Goal: Information Seeking & Learning: Find specific page/section

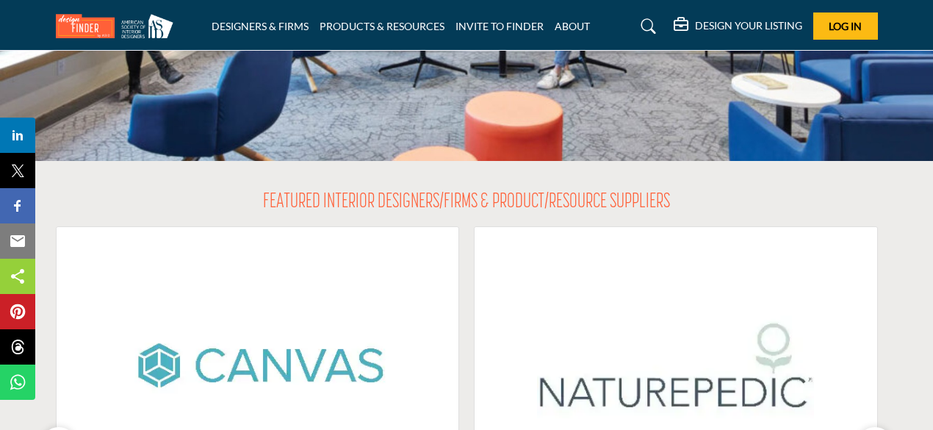
scroll to position [220, 0]
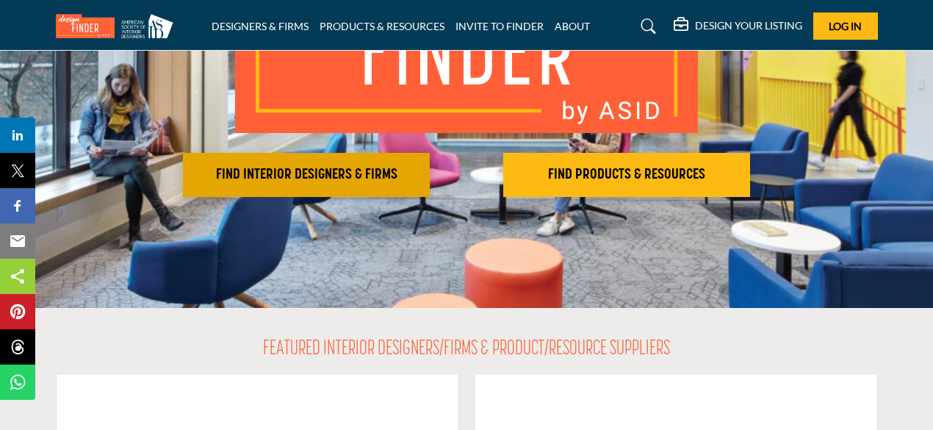
click at [237, 168] on h2 "FIND INTERIOR DESIGNERS & FIRMS" at bounding box center [306, 175] width 238 height 18
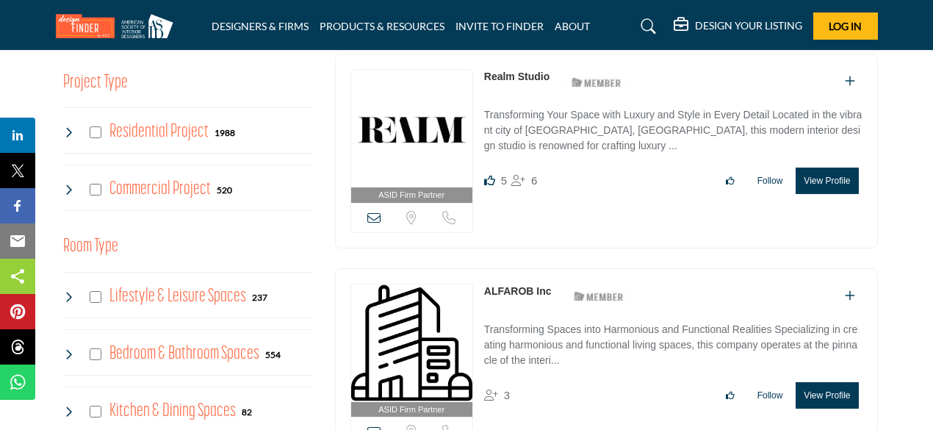
scroll to position [588, 0]
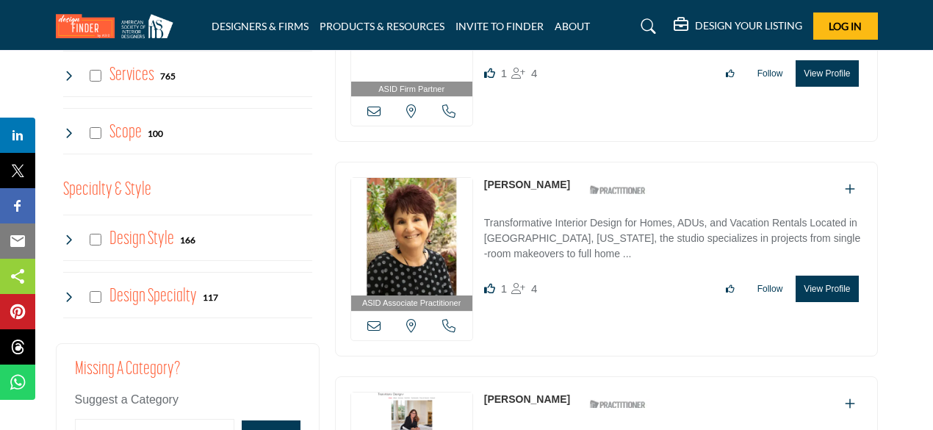
scroll to position [1396, 0]
click at [173, 292] on h4 "Design Specialty" at bounding box center [152, 296] width 87 height 26
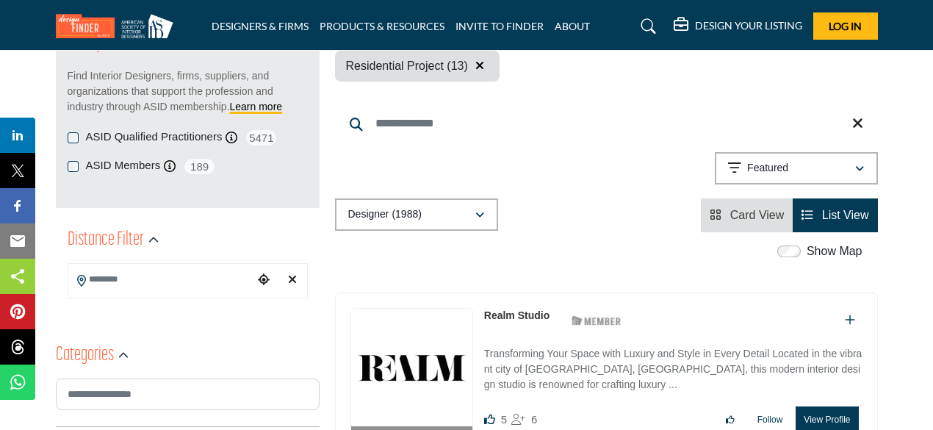
scroll to position [220, 0]
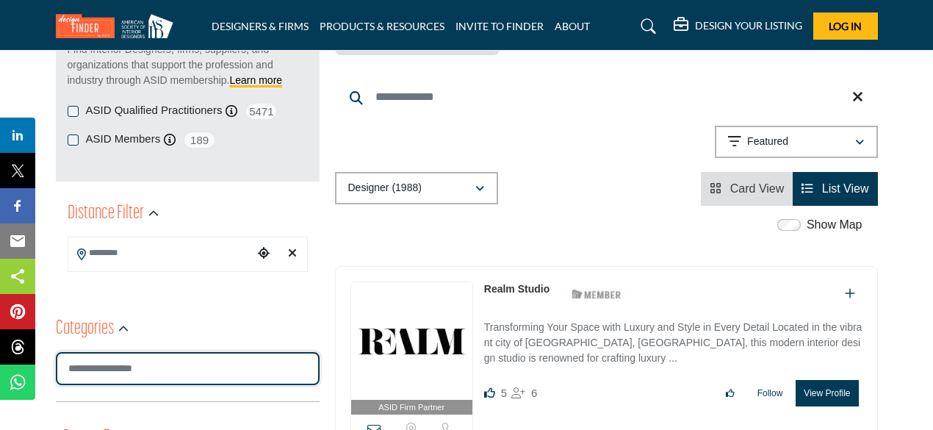
click at [162, 365] on input "Search Category" at bounding box center [188, 368] width 264 height 33
type input "*****"
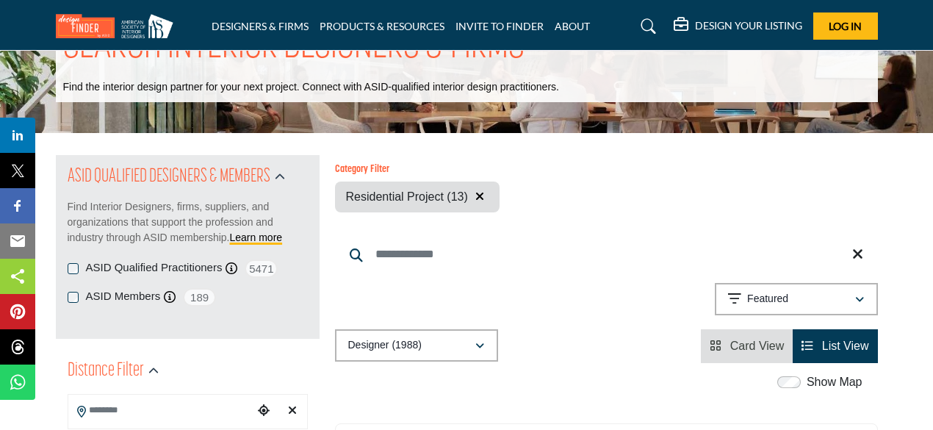
scroll to position [0, 0]
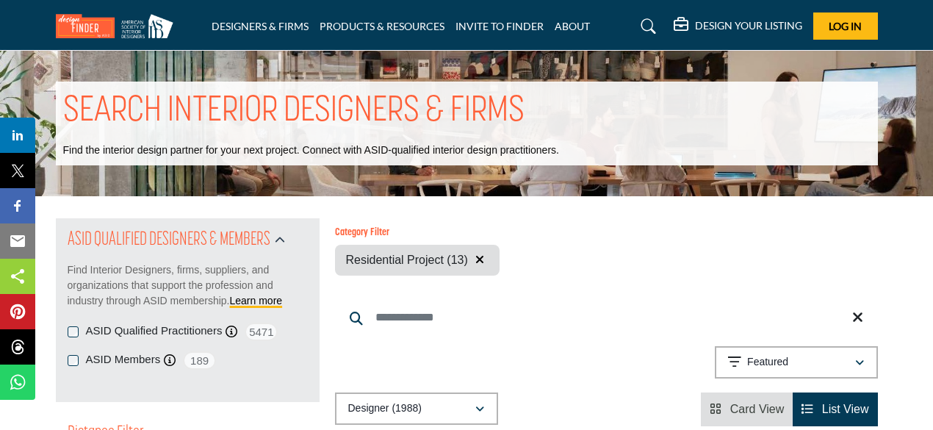
drag, startPoint x: 160, startPoint y: 334, endPoint x: 579, endPoint y: 269, distance: 423.8
click at [160, 334] on label "ASID Qualified Practitioners" at bounding box center [154, 330] width 137 height 17
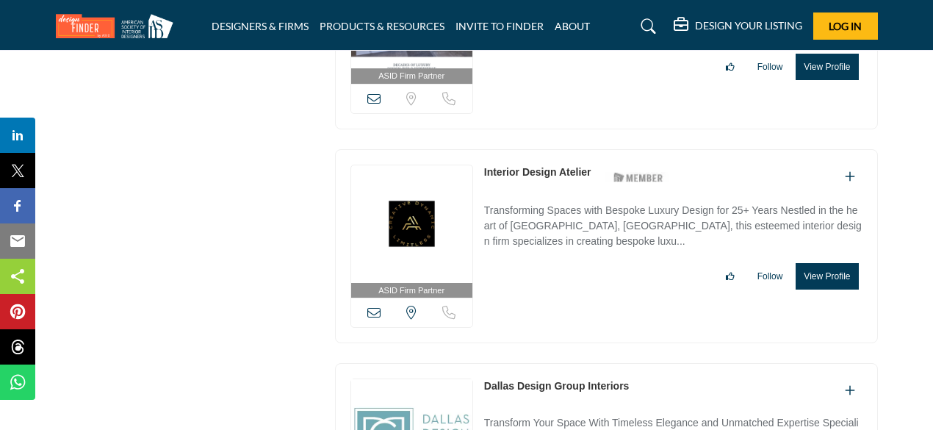
scroll to position [18266, 0]
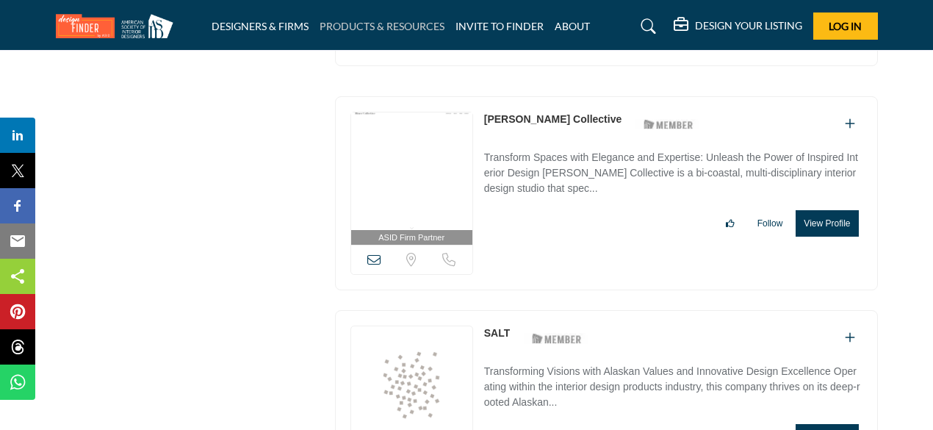
click at [378, 23] on link "PRODUCTS & RESOURCES" at bounding box center [382, 26] width 125 height 12
